Goal: Task Accomplishment & Management: Use online tool/utility

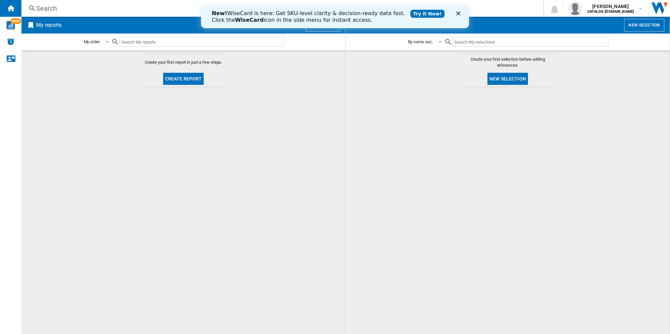
click at [506, 79] on button "New selection" at bounding box center [507, 79] width 41 height 12
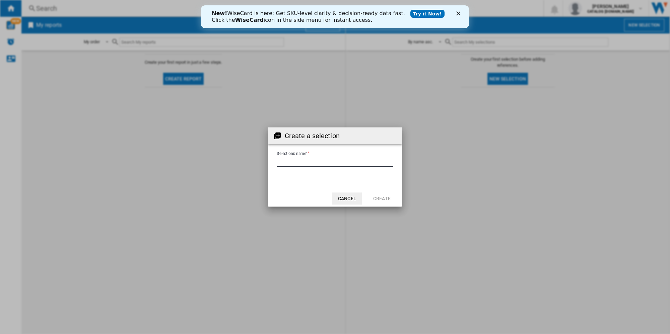
click at [285, 161] on input "Selection's name'" at bounding box center [335, 162] width 117 height 10
type input "*********"
click at [385, 200] on button "Create" at bounding box center [381, 198] width 29 height 12
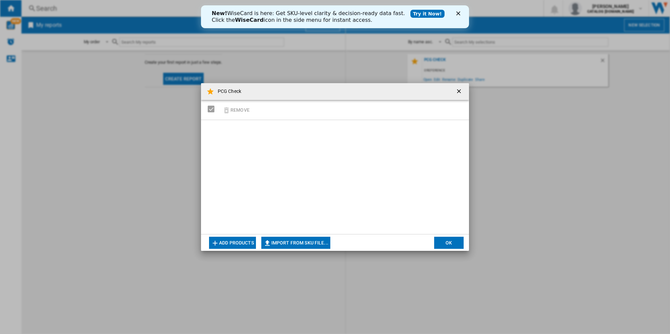
click at [227, 245] on button "Add products" at bounding box center [232, 242] width 47 height 12
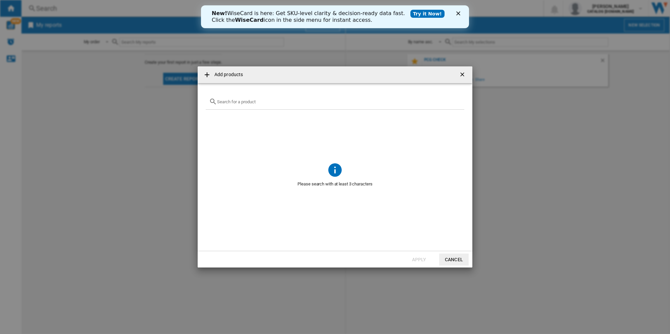
click at [234, 99] on input "text" at bounding box center [339, 101] width 244 height 5
paste input "BBAIF22300X"
type input "BBAIF22300X"
click at [457, 11] on icon "Close" at bounding box center [458, 13] width 4 height 4
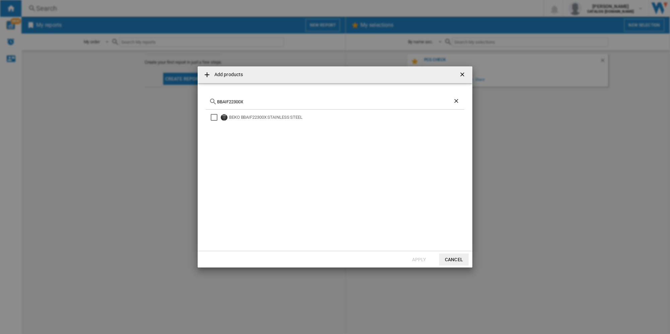
click at [237, 98] on div "BBAIF22300X" at bounding box center [335, 102] width 259 height 16
click at [457, 100] on ng-md-icon "Clear search" at bounding box center [457, 101] width 8 height 8
click at [222, 99] on input "text" at bounding box center [339, 101] width 244 height 5
click at [229, 99] on input "text" at bounding box center [339, 101] width 244 height 5
paste input "BBAIF22300X"
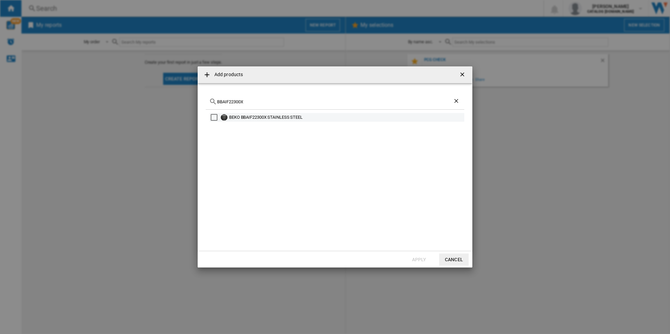
type input "BBAIF22300X"
click at [215, 118] on div "Select" at bounding box center [214, 117] width 7 height 7
click at [455, 100] on ng-md-icon "Clear search" at bounding box center [457, 101] width 8 height 8
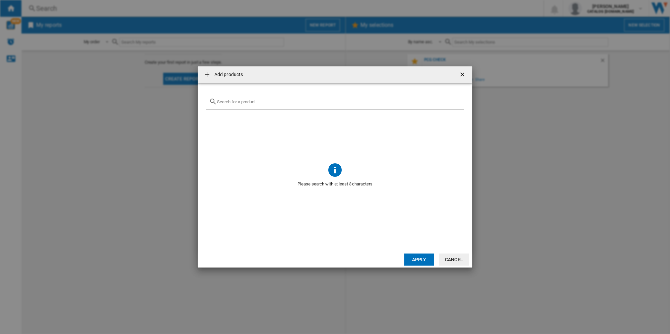
click at [225, 99] on input "text" at bounding box center [339, 101] width 244 height 5
paste input "BBAIF22300X"
type input "BBAIF22300X"
click at [214, 117] on div "Select" at bounding box center [214, 117] width 7 height 7
click at [207, 75] on ng-md-icon at bounding box center [207, 75] width 8 height 8
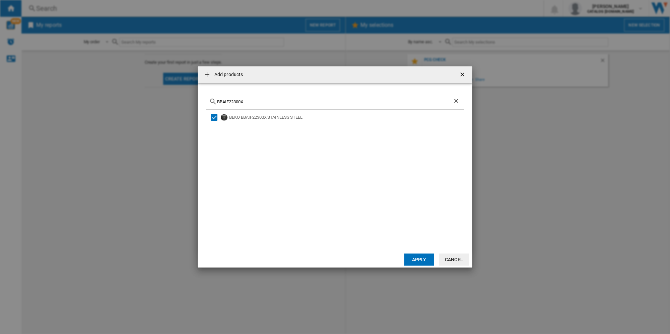
click at [205, 73] on ng-md-icon at bounding box center [207, 75] width 8 height 8
click at [418, 259] on button "Apply" at bounding box center [418, 259] width 29 height 12
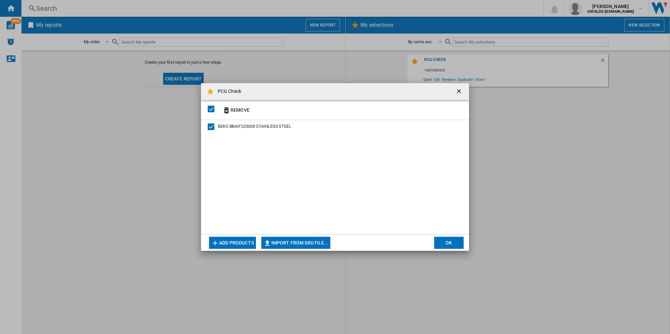
click at [234, 243] on button "Add products" at bounding box center [232, 242] width 47 height 12
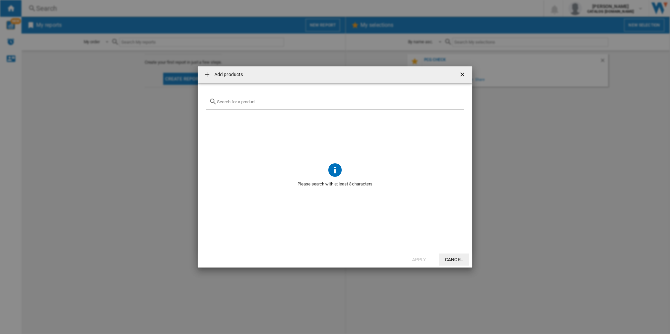
click at [230, 99] on input "{{getI18NText('SELECTIONS.EDITION_POPUP.OPEN_PRODUCTS_POPUP')}} {{::getI18NText…" at bounding box center [339, 101] width 244 height 5
paste input "BM3WT3741W"
type input "BM3WT3741W"
click at [217, 118] on div "Select" at bounding box center [214, 117] width 7 height 7
click at [421, 258] on button "Apply" at bounding box center [418, 259] width 29 height 12
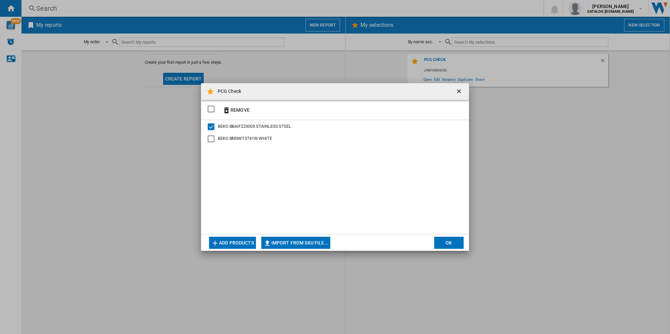
click at [220, 242] on button "Add products" at bounding box center [232, 242] width 47 height 12
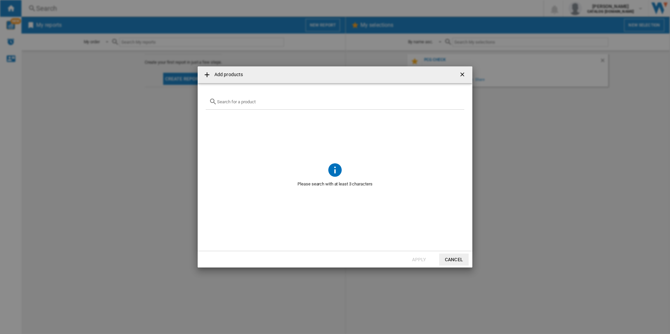
click at [221, 99] on input "{{getI18NText('SELECTIONS.EDITION_POPUP.OPEN_PRODUCTS_POPUP')}} {{::getI18NText…" at bounding box center [339, 101] width 244 height 5
paste input "BM3WT3841W"
type input "BM3WT3841W"
drag, startPoint x: 215, startPoint y: 117, endPoint x: 209, endPoint y: 125, distance: 9.8
click at [215, 116] on div "Select" at bounding box center [214, 117] width 7 height 7
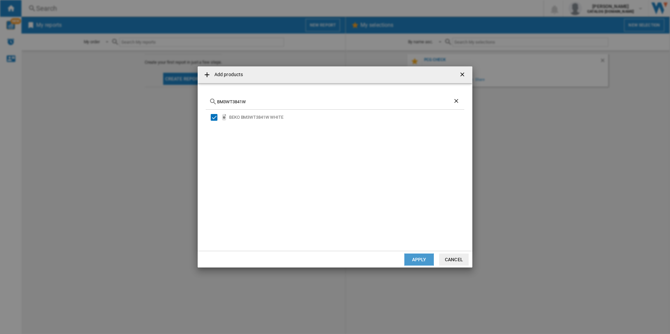
click at [417, 255] on button "Apply" at bounding box center [418, 259] width 29 height 12
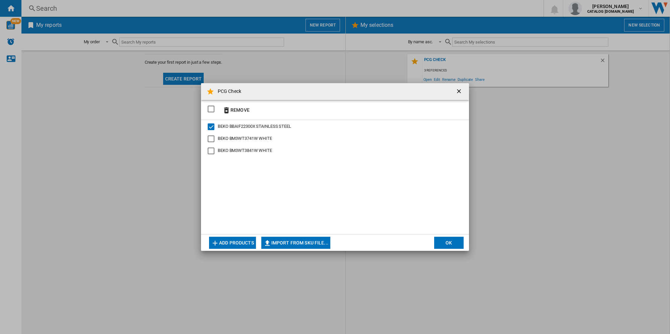
click at [232, 240] on button "Add products" at bounding box center [232, 242] width 47 height 12
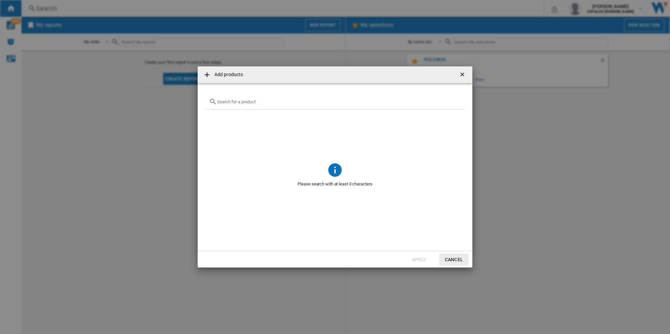
click at [224, 100] on input "{{getI18NText('SELECTIONS.EDITION_POPUP.OPEN_PRODUCTS_POPUP')}} {{::getI18NText…" at bounding box center [339, 101] width 244 height 5
paste input "CFG4501W"
type input "CFG4501W"
click at [215, 117] on div "Select" at bounding box center [214, 117] width 7 height 7
click at [419, 255] on button "Apply" at bounding box center [418, 259] width 29 height 12
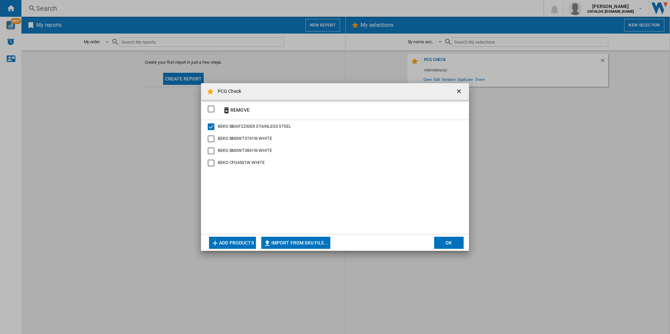
click at [227, 241] on button "Add products" at bounding box center [232, 242] width 47 height 12
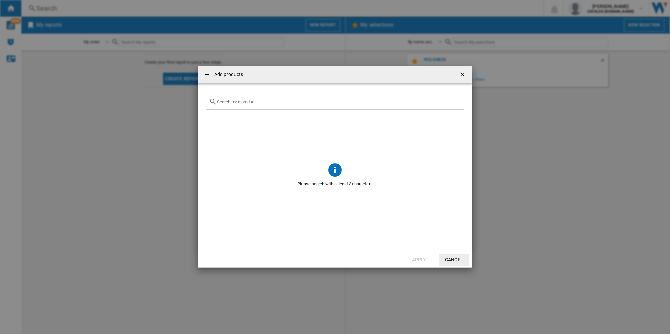
click at [227, 99] on input "{{getI18NText('SELECTIONS.EDITION_POPUP.OPEN_PRODUCTS_POPUP')}} {{::getI18NText…" at bounding box center [339, 101] width 244 height 5
paste input "CFG4552S"
type input "CFG4552S"
click at [213, 119] on div "Select" at bounding box center [214, 117] width 7 height 7
click at [412, 259] on button "Apply" at bounding box center [418, 259] width 29 height 12
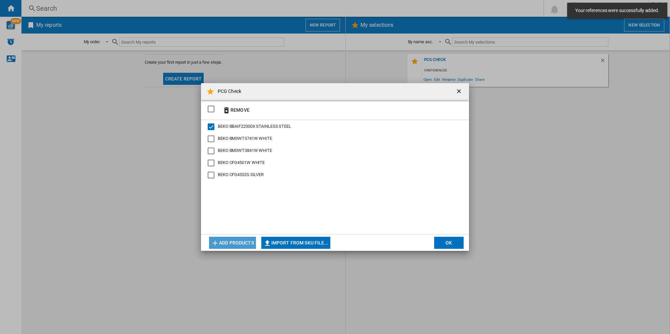
click at [235, 241] on button "Add products" at bounding box center [232, 242] width 47 height 12
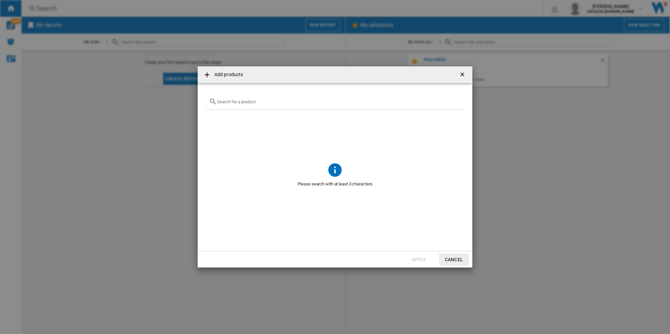
click at [234, 100] on input "{{getI18NText('SELECTIONS.EDITION_POPUP.OPEN_PRODUCTS_POPUP')}} {{::getI18NText…" at bounding box center [339, 101] width 244 height 5
paste input "CFG4582W"
type input "CFG4582W"
click at [216, 119] on div "Select" at bounding box center [214, 117] width 7 height 7
click at [420, 255] on button "Apply" at bounding box center [418, 259] width 29 height 12
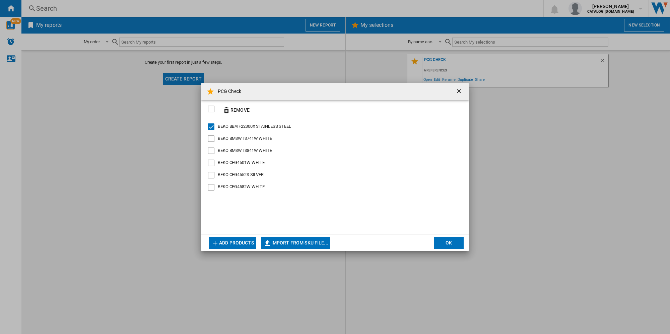
click at [231, 239] on button "Add products" at bounding box center [232, 242] width 47 height 12
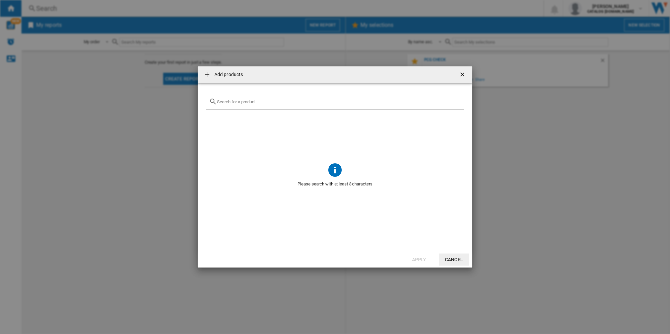
click at [231, 99] on input "{{getI18NText('SELECTIONS.EDITION_POPUP.OPEN_PRODUCTS_POPUP')}} {{::getI18NText…" at bounding box center [339, 101] width 244 height 5
paste input "DTGCT7000W"
type input "DTGCT7000W"
click at [217, 116] on div "Select" at bounding box center [214, 117] width 7 height 7
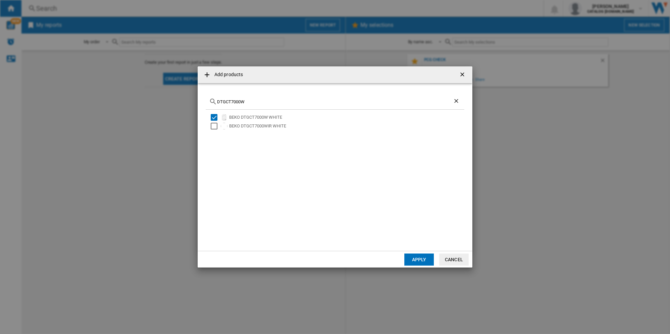
click at [414, 257] on button "Apply" at bounding box center [418, 259] width 29 height 12
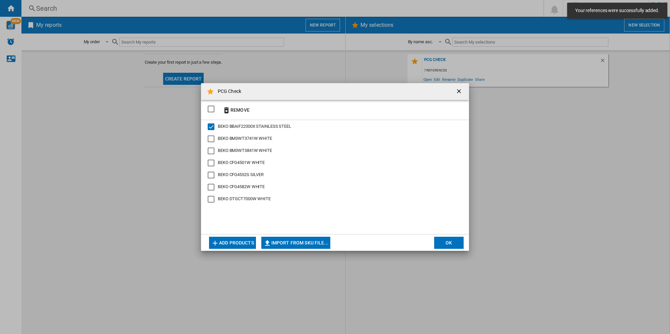
click at [230, 240] on button "Add products" at bounding box center [232, 242] width 47 height 12
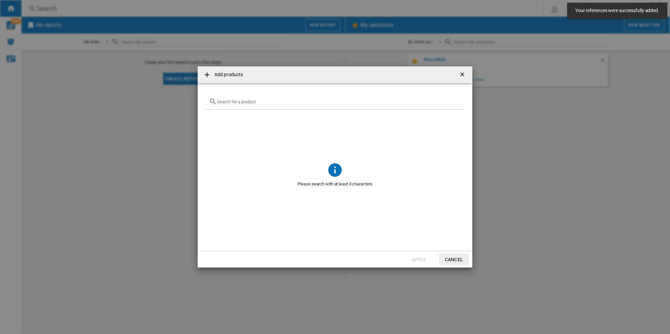
click at [224, 98] on div "{{getI18NText('SELECTIONS.EDITION_POPUP.OPEN_PRODUCTS_POPUP')}} {{::getI18NText…" at bounding box center [335, 102] width 259 height 16
click at [231, 102] on input "{{getI18NText('SELECTIONS.EDITION_POPUP.OPEN_PRODUCTS_POPUP')}} {{::getI18NText…" at bounding box center [339, 101] width 244 height 5
paste input "KA52NEW"
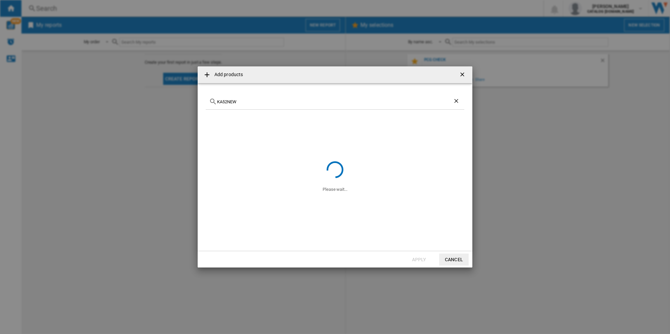
type input "KA52NEW"
click at [215, 117] on div "Select" at bounding box center [214, 117] width 7 height 7
click at [422, 256] on button "Apply" at bounding box center [418, 259] width 29 height 12
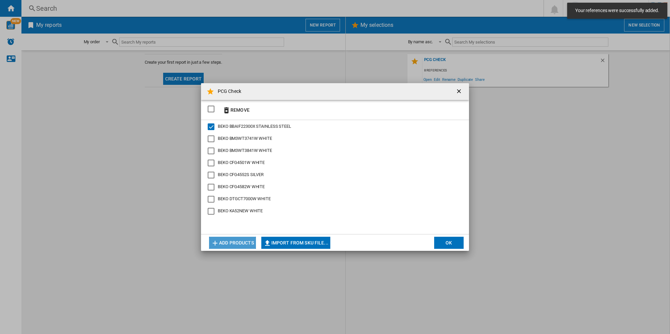
click at [238, 240] on button "Add products" at bounding box center [232, 242] width 47 height 12
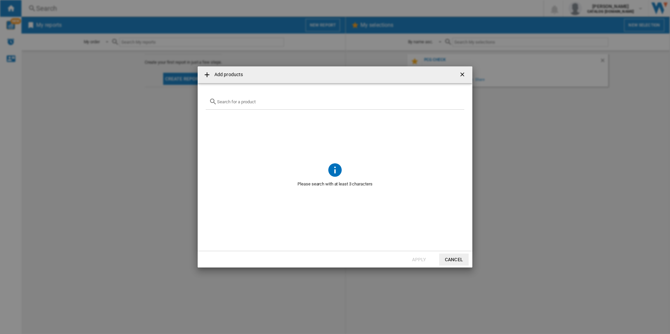
click at [226, 97] on div "{{getI18NText('SELECTIONS.EDITION_POPUP.OPEN_PRODUCTS_POPUP')}} {{::getI18NText…" at bounding box center [335, 102] width 259 height 16
click at [226, 103] on input "{{getI18NText('SELECTIONS.EDITION_POPUP.OPEN_PRODUCTS_POPUP')}} {{::getI18NText…" at bounding box center [339, 101] width 244 height 5
paste input "KDC653W"
type input "KDC653W"
click at [216, 116] on div "Select" at bounding box center [214, 117] width 7 height 7
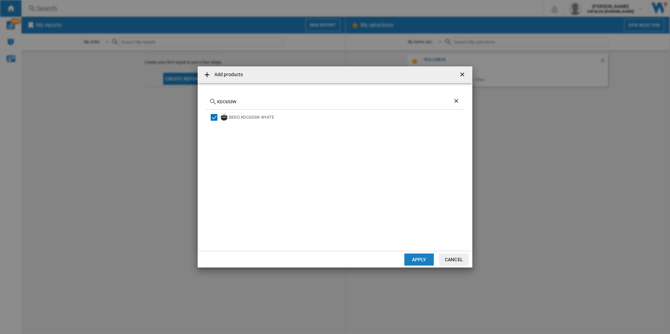
click at [419, 259] on button "Apply" at bounding box center [418, 259] width 29 height 12
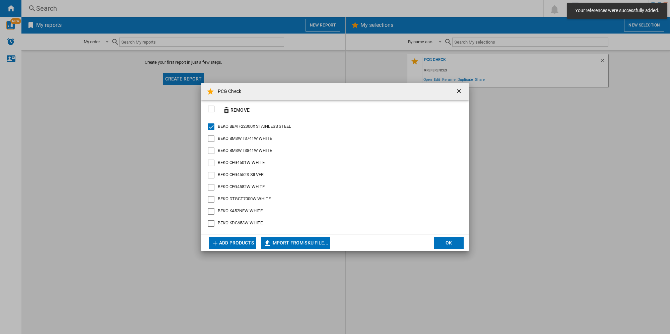
click at [228, 242] on button "Add products" at bounding box center [232, 242] width 47 height 12
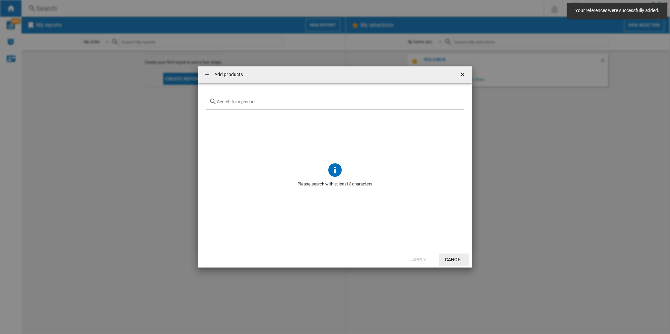
click at [225, 100] on input "{{getI18NText('SELECTIONS.EDITION_POPUP.OPEN_PRODUCTS_POPUP')}} {{::getI18NText…" at bounding box center [339, 101] width 244 height 5
paste input "KDG580W"
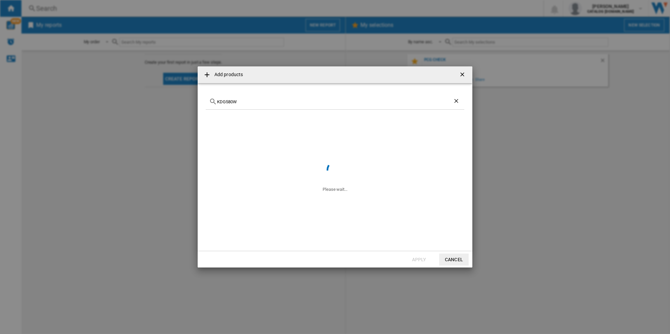
type input "KDG580W"
click at [215, 117] on div "Select" at bounding box center [214, 117] width 7 height 7
click at [414, 258] on button "Apply" at bounding box center [418, 259] width 29 height 12
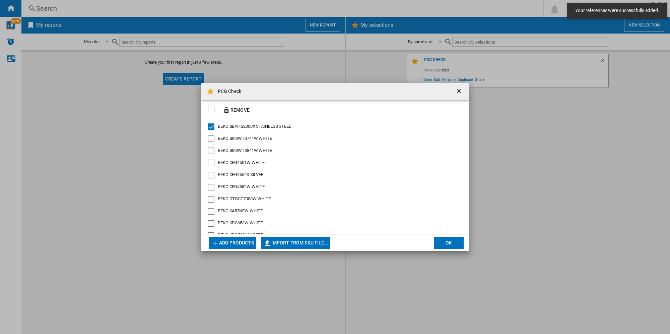
click at [237, 240] on button "Add products" at bounding box center [232, 242] width 47 height 12
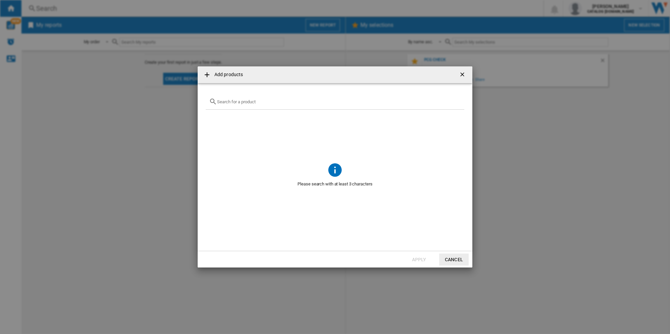
click at [223, 101] on input "{{getI18NText('SELECTIONS.EDITION_POPUP.OPEN_PRODUCTS_POPUP')}} {{::getI18NText…" at bounding box center [339, 101] width 244 height 5
paste input "KDVC563AW"
type input "KDVC563AW"
click at [214, 117] on div "Select" at bounding box center [214, 117] width 7 height 7
click at [418, 259] on button "Apply" at bounding box center [418, 259] width 29 height 12
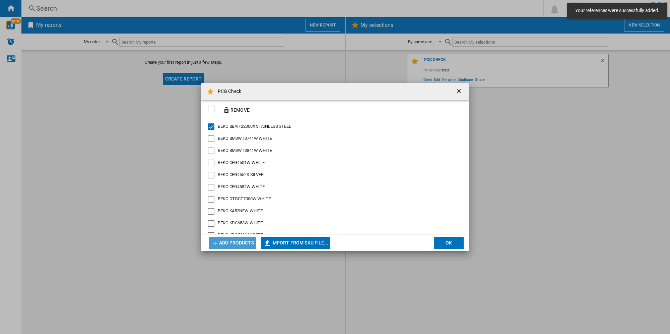
click at [235, 244] on button "Add products" at bounding box center [232, 242] width 47 height 12
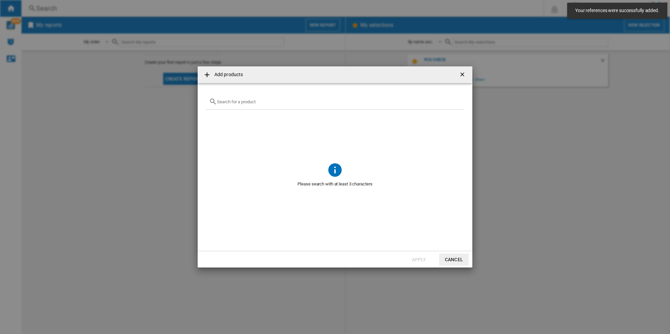
click at [223, 98] on div "{{getI18NText('SELECTIONS.EDITION_POPUP.OPEN_PRODUCTS_POPUP')}} {{::getI18NText…" at bounding box center [335, 102] width 259 height 16
click at [221, 101] on input "{{getI18NText('SELECTIONS.EDITION_POPUP.OPEN_PRODUCTS_POPUP')}} {{::getI18NText…" at bounding box center [339, 101] width 244 height 5
paste input "KS530W"
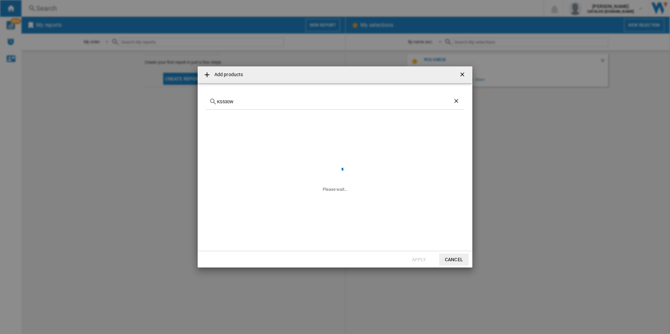
type input "KS530W"
click at [213, 118] on div "Select" at bounding box center [214, 117] width 7 height 7
click at [413, 259] on button "Apply" at bounding box center [418, 259] width 29 height 12
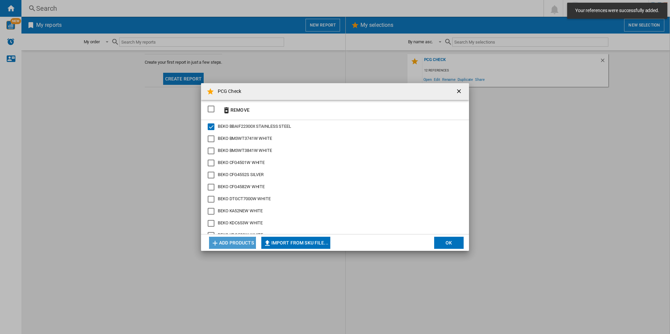
click at [229, 241] on button "Add products" at bounding box center [232, 242] width 47 height 12
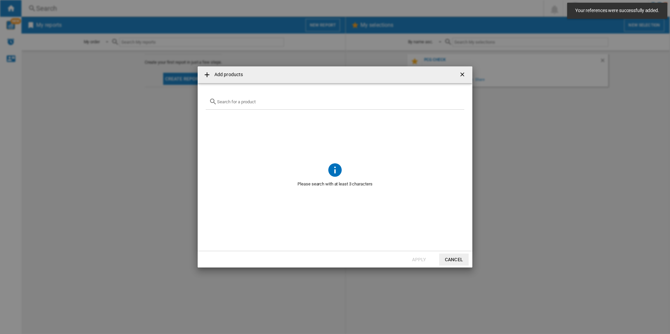
click at [228, 97] on div "{{getI18NText('SELECTIONS.EDITION_POPUP.OPEN_PRODUCTS_POPUP')}} {{::getI18NText…" at bounding box center [335, 102] width 259 height 16
click at [226, 102] on input "{{getI18NText('SELECTIONS.EDITION_POPUP.OPEN_PRODUCTS_POPUP')}} {{::getI18NText…" at bounding box center [339, 101] width 244 height 5
paste input "UFF4584W"
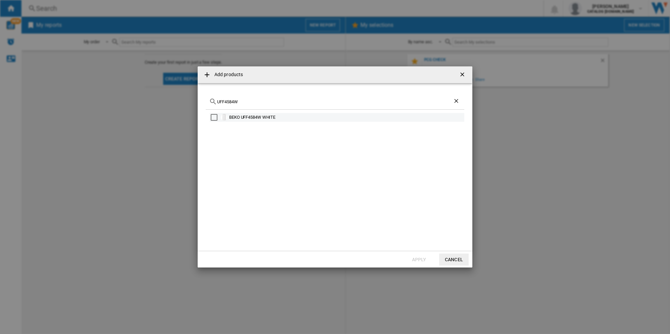
type input "UFF4584W"
click at [214, 118] on div "Select" at bounding box center [214, 117] width 7 height 7
click at [411, 256] on button "Apply" at bounding box center [418, 259] width 29 height 12
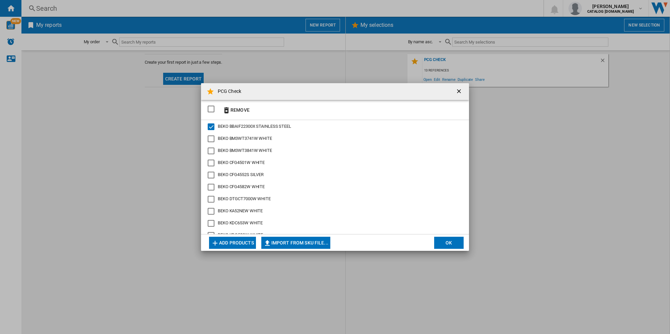
scroll to position [50, 0]
click at [234, 242] on button "Add products" at bounding box center [232, 242] width 47 height 12
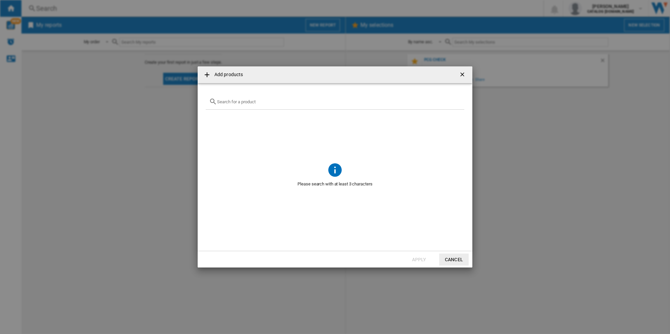
click at [226, 101] on input "{{getI18NText('SELECTIONS.EDITION_POPUP.OPEN_PRODUCTS_POPUP')}} {{::getI18NText…" at bounding box center [339, 101] width 244 height 5
paste input "UR4584W"
type input "UR4584W"
click at [214, 116] on div "Select" at bounding box center [214, 117] width 7 height 7
click at [421, 256] on button "Apply" at bounding box center [418, 259] width 29 height 12
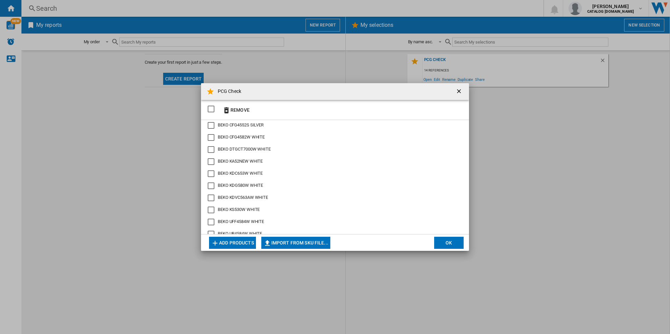
click at [229, 241] on button "Add products" at bounding box center [232, 242] width 47 height 12
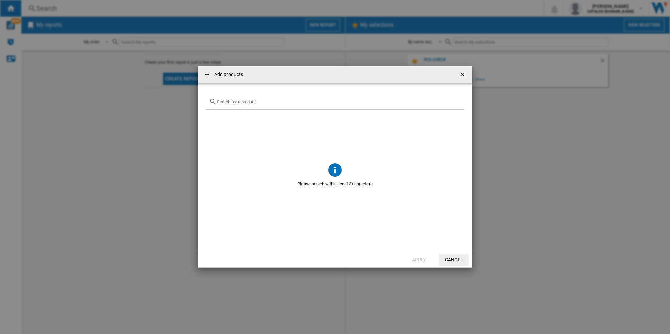
click at [226, 101] on input "{{getI18NText('SELECTIONS.EDITION_POPUP.OPEN_PRODUCTS_POPUP')}} {{::getI18NText…" at bounding box center [339, 101] width 244 height 5
paste input "WDL742431W"
type input "WDL742431W"
click at [216, 117] on div "Select" at bounding box center [214, 117] width 7 height 7
click at [420, 257] on button "Apply" at bounding box center [418, 259] width 29 height 12
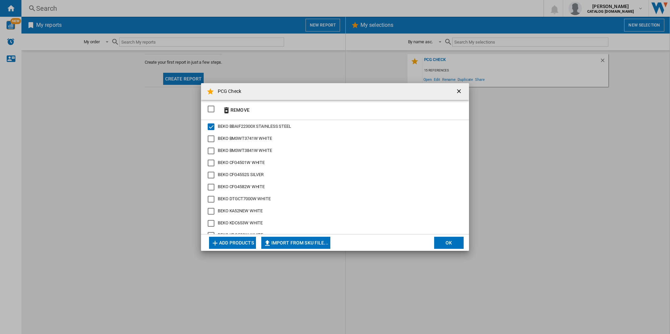
scroll to position [74, 0]
click at [450, 240] on button "OK" at bounding box center [448, 242] width 29 height 12
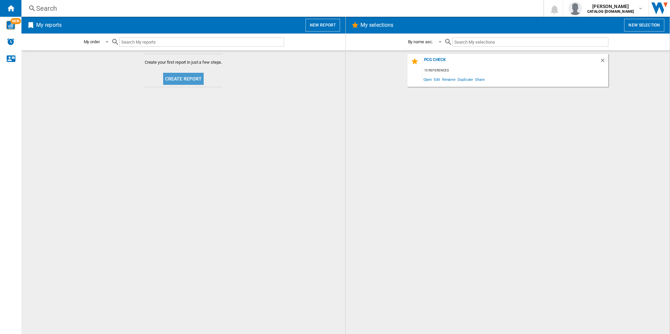
click at [177, 77] on button "Create report" at bounding box center [183, 79] width 41 height 12
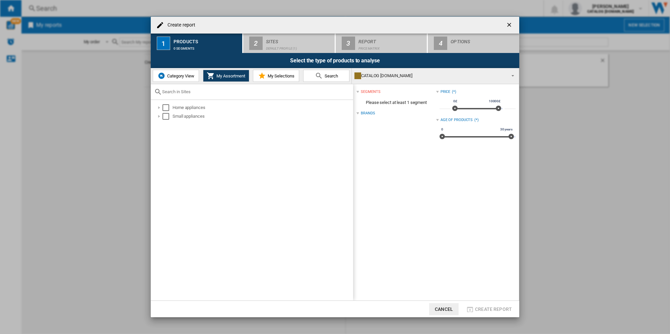
click at [363, 91] on div "segments" at bounding box center [370, 91] width 19 height 5
click at [374, 90] on div "segments" at bounding box center [370, 91] width 19 height 5
click at [169, 107] on md-checkbox "Select" at bounding box center [167, 107] width 10 height 7
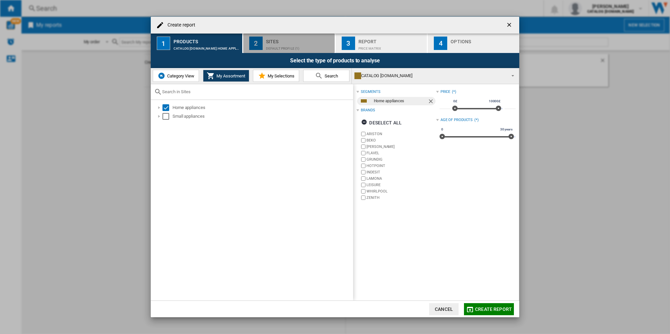
click at [282, 41] on div "Sites" at bounding box center [299, 39] width 66 height 7
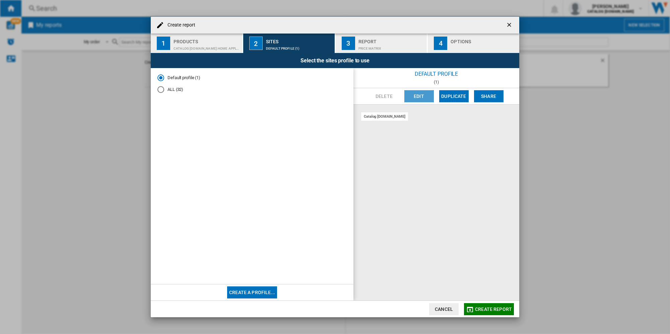
click at [415, 97] on button "Edit" at bounding box center [418, 96] width 29 height 12
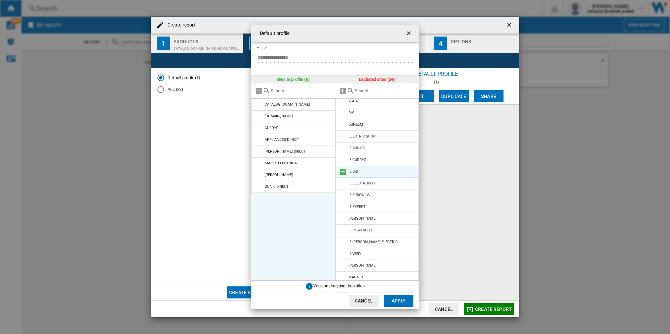
scroll to position [0, 0]
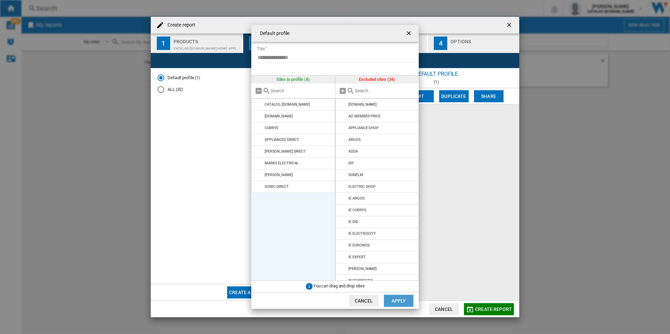
click at [397, 297] on button "Apply" at bounding box center [398, 300] width 29 height 12
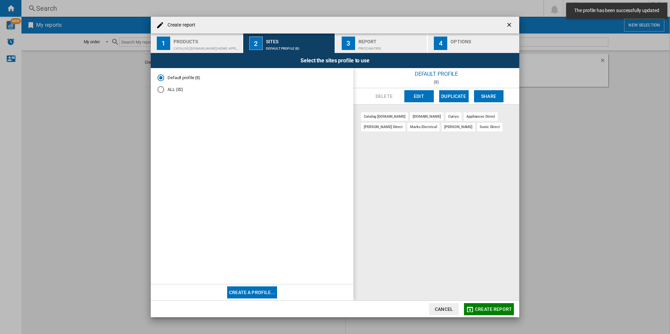
click at [489, 309] on span "Create report" at bounding box center [493, 308] width 37 height 5
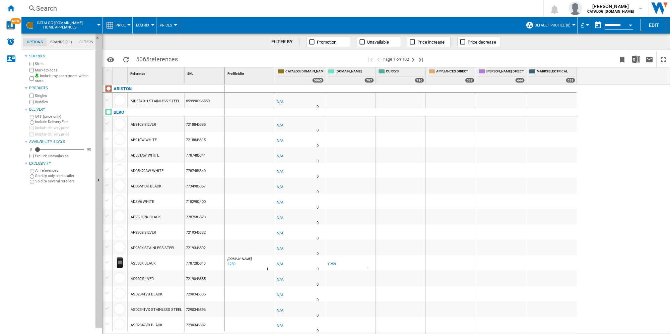
click at [56, 43] on md-tab-item "Brands (11)" at bounding box center [61, 42] width 29 height 8
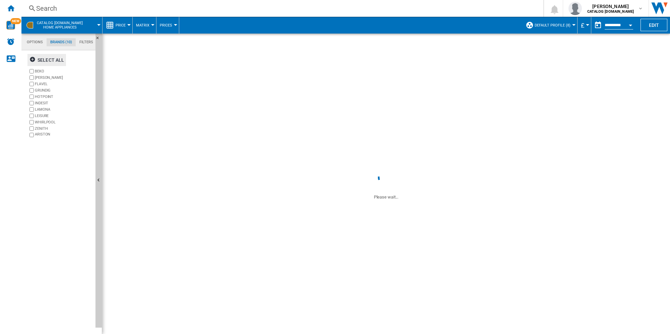
click at [44, 59] on div "Select all" at bounding box center [46, 60] width 34 height 12
click at [39, 60] on div "Deselect all" at bounding box center [49, 60] width 41 height 12
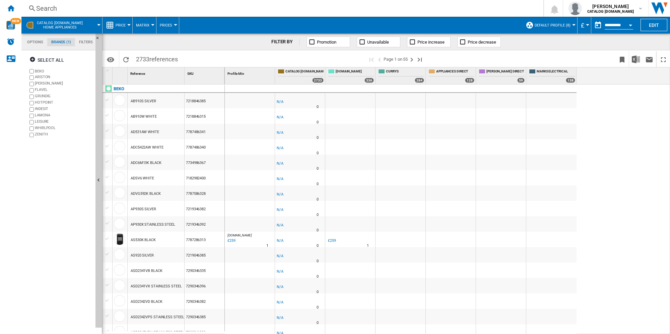
click at [570, 25] on button "Default profile (8)" at bounding box center [553, 25] width 39 height 17
click at [11, 7] on md-backdrop at bounding box center [335, 167] width 670 height 334
click at [12, 8] on ng-md-icon "Home" at bounding box center [11, 8] width 8 height 8
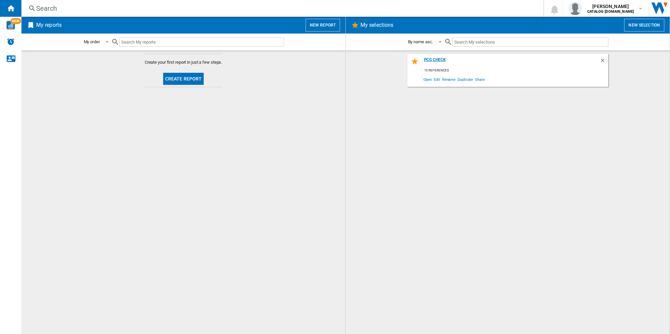
click at [438, 60] on div "PCG Check" at bounding box center [510, 61] width 177 height 9
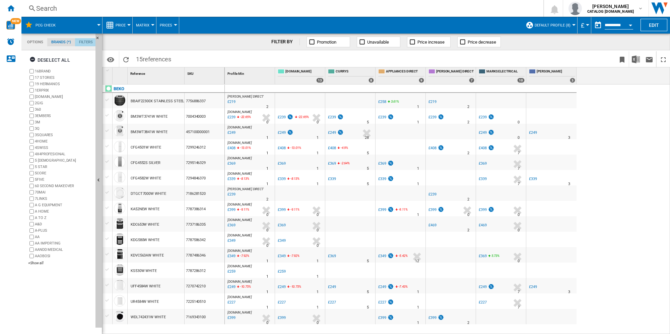
click at [84, 42] on md-tab-item "Filters" at bounding box center [86, 42] width 22 height 8
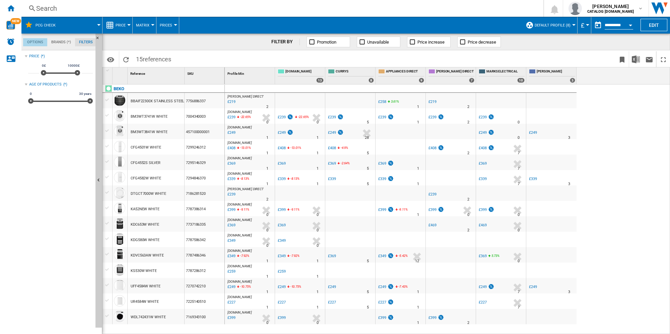
click at [40, 41] on md-tab-item "Options" at bounding box center [35, 42] width 24 height 8
